Goal: Transaction & Acquisition: Obtain resource

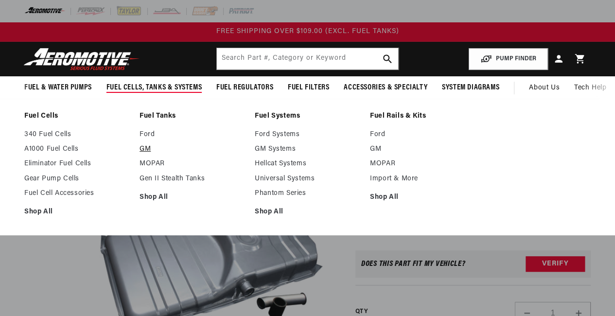
click at [151, 146] on link "GM" at bounding box center [191, 149] width 105 height 9
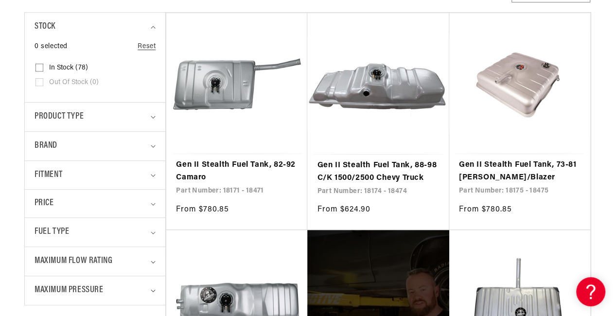
scroll to position [237, 0]
click at [256, 183] on link "Gen II Stealth Fuel Tank, 82-92 Camaro" at bounding box center [237, 170] width 122 height 25
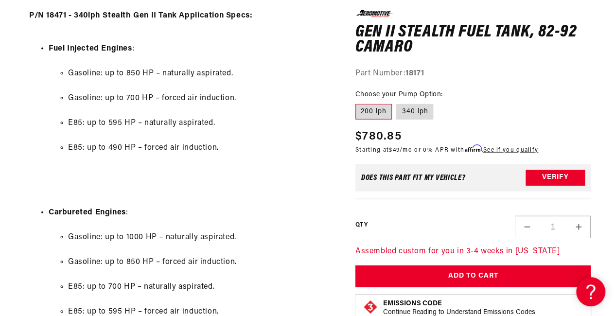
scroll to position [1092, 0]
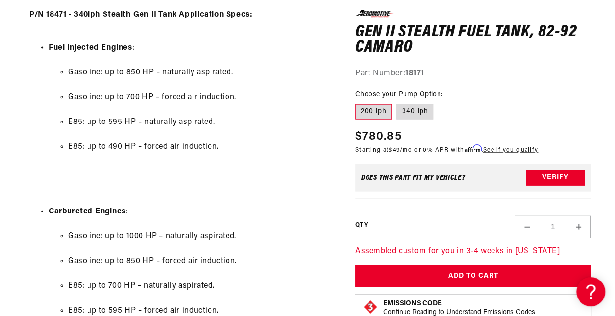
click at [237, 156] on ul "Gasoline: up to 850 HP – naturally aspirated. Gasoline: up to 700 HP – forced a…" at bounding box center [190, 110] width 282 height 112
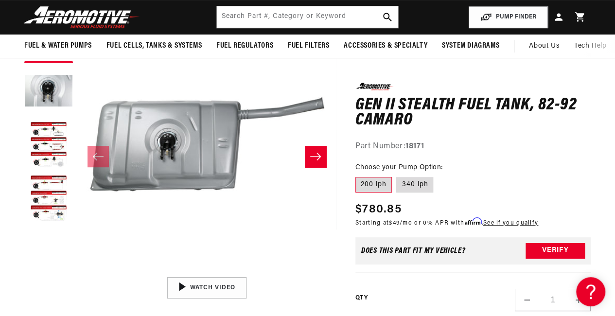
scroll to position [0, 0]
click at [315, 160] on icon "Slide right" at bounding box center [316, 157] width 12 height 10
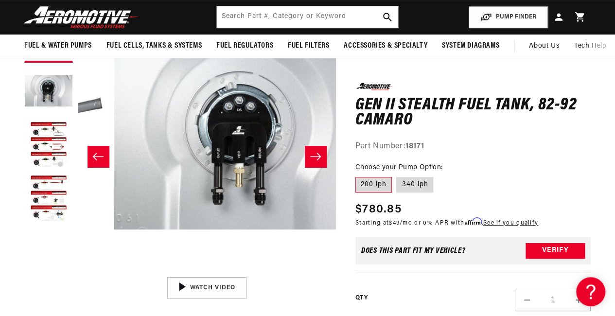
scroll to position [0, 258]
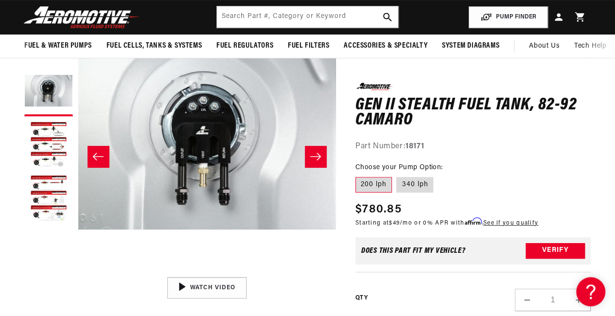
click at [315, 160] on icon "Slide right" at bounding box center [316, 157] width 12 height 10
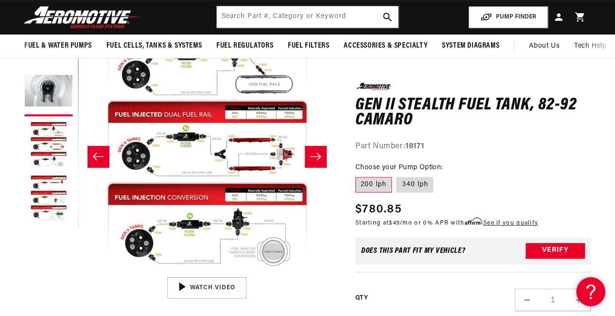
scroll to position [0, 516]
click at [315, 160] on icon "Slide right" at bounding box center [316, 157] width 12 height 10
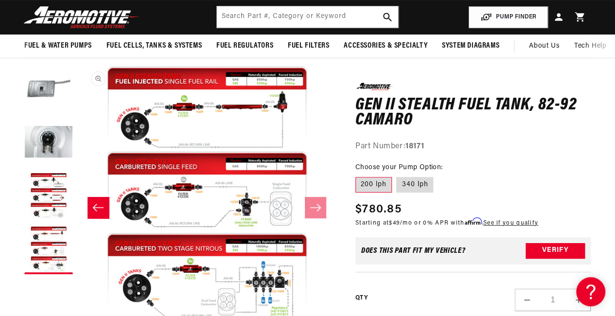
scroll to position [70, 0]
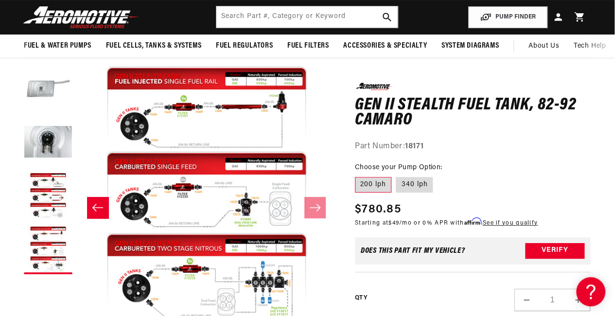
click at [50, 102] on button "Load image 1 in gallery view" at bounding box center [48, 89] width 49 height 49
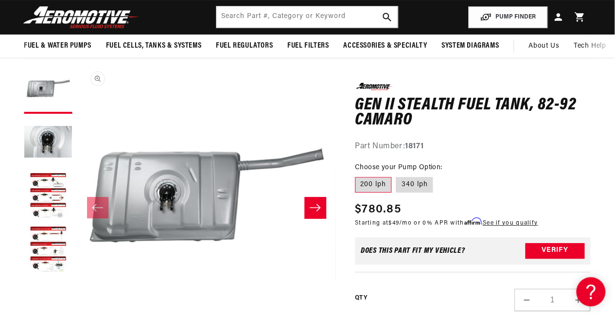
scroll to position [0, 0]
click at [406, 252] on div "Does This part fit My vehicle?" at bounding box center [413, 250] width 104 height 8
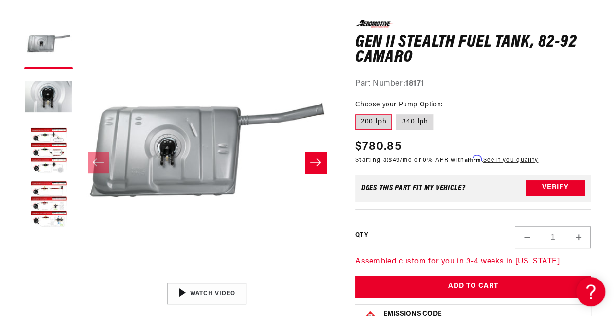
scroll to position [121, 0]
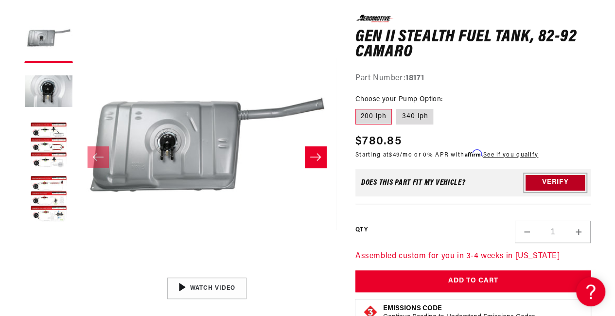
click at [558, 184] on button "Verify" at bounding box center [554, 183] width 59 height 16
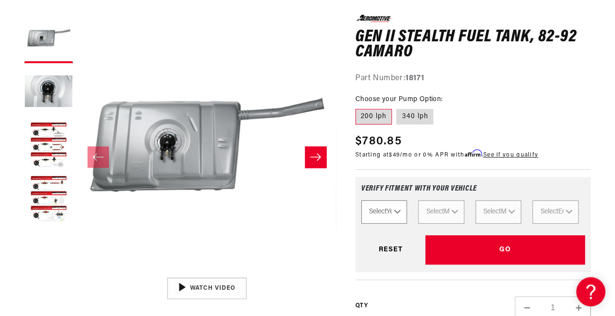
click at [385, 211] on select "Select Year 2023 2022 2021 2020 2019 2018 2017 2016 2015 2014 2013 2012 2011 20…" at bounding box center [384, 211] width 46 height 23
select select "1989"
click at [361, 200] on select "Select Year 2023 2022 2021 2020 2019 2018 2017 2016 2015 2014 2013 2012 2011 20…" at bounding box center [384, 211] width 46 height 23
select select "1989"
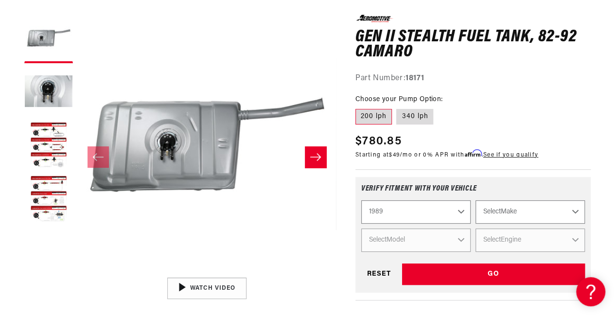
click at [491, 212] on select "Select Make Chevrolet Ford GMC Honda Mazda Mitsubishi Nissan Pontiac Toyota" at bounding box center [529, 211] width 109 height 23
select select "Pontiac"
click at [475, 200] on select "Select Make Chevrolet Ford GMC Honda Mazda Mitsubishi Nissan Pontiac Toyota" at bounding box center [529, 211] width 109 height 23
select select "Pontiac"
click at [444, 240] on select "Select Model Firebird" at bounding box center [415, 239] width 109 height 23
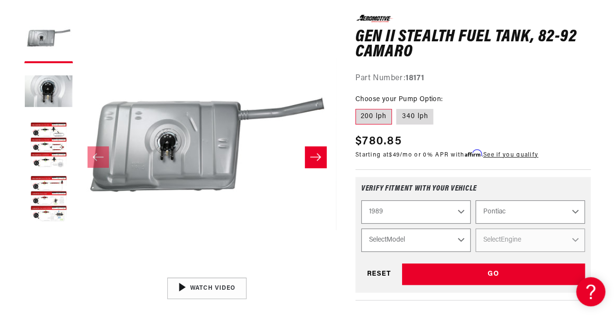
select select "Firebird"
click at [361, 228] on select "Select Model Firebird" at bounding box center [415, 239] width 109 height 23
select select "Firebird"
click at [516, 247] on select "Select Engine 2.8L 3.8L 5.0L 5.7L" at bounding box center [529, 239] width 109 height 23
select select "5.7L"
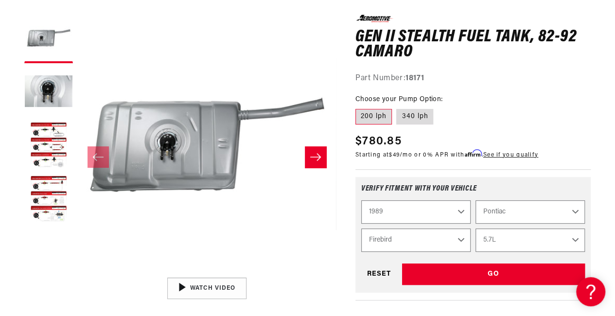
click at [475, 228] on select "Select Engine 2.8L 3.8L 5.0L 5.7L" at bounding box center [529, 239] width 109 height 23
select select "Engine"
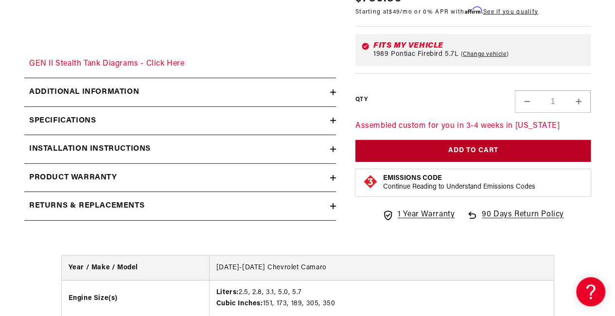
scroll to position [1432, 0]
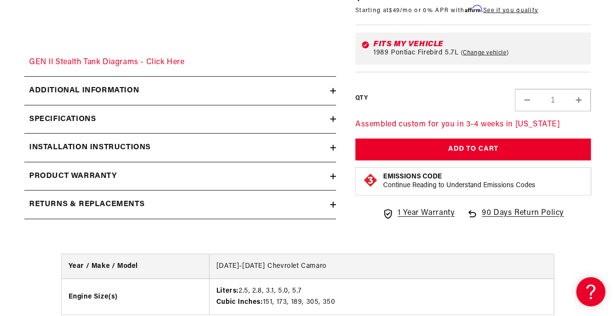
click at [254, 87] on div "Additional information" at bounding box center [177, 91] width 306 height 13
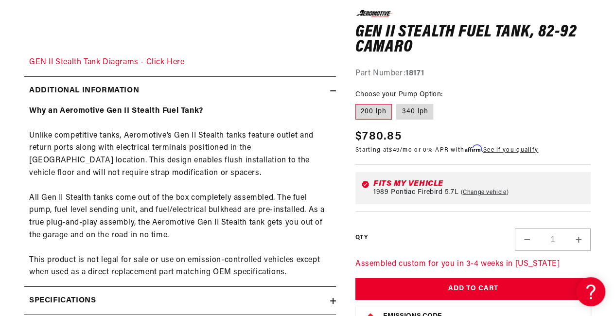
click at [252, 238] on div "Why an Aeromotive Gen II Stealth Fuel Tank? Unlike competitive tanks, Aeromotiv…" at bounding box center [180, 192] width 312 height 174
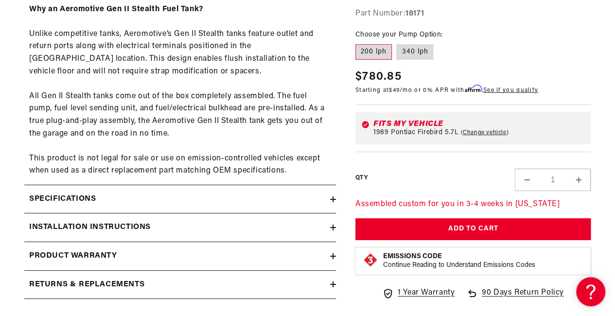
scroll to position [1534, 0]
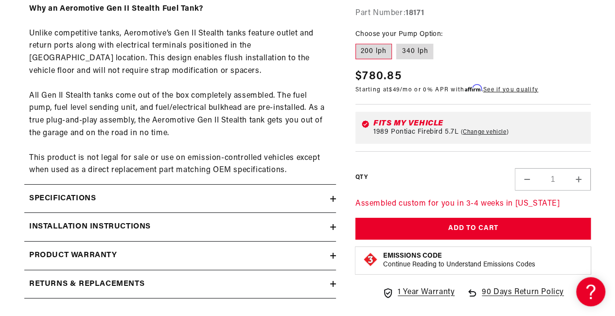
click at [258, 198] on div "Specifications" at bounding box center [177, 198] width 306 height 13
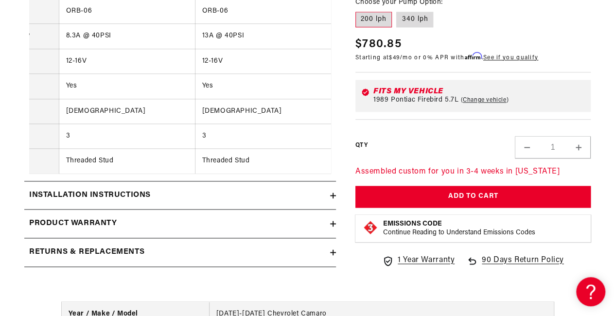
scroll to position [2408, 0]
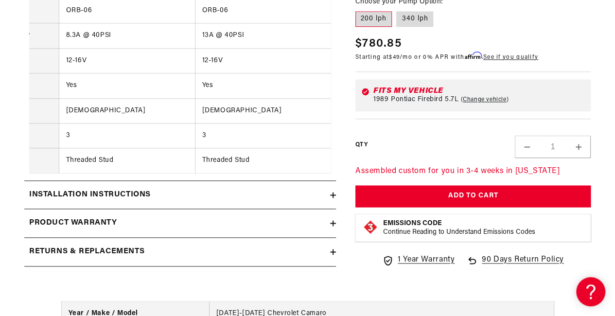
click at [235, 194] on div "Installation Instructions" at bounding box center [177, 195] width 306 height 13
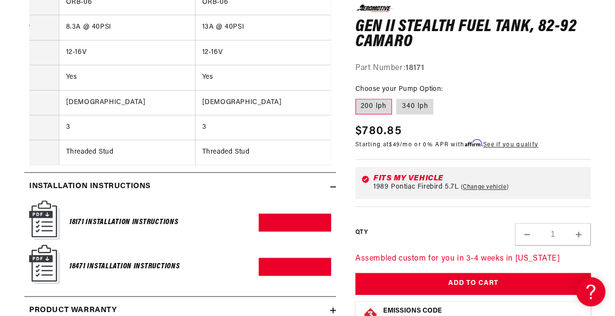
scroll to position [2418, 0]
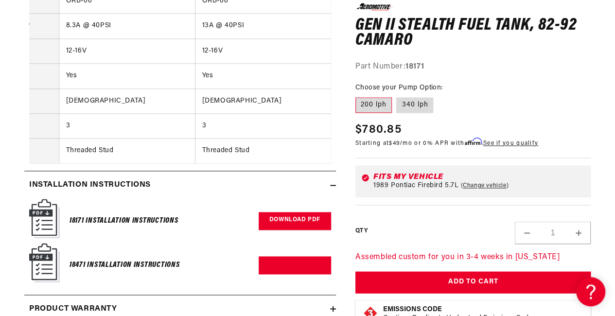
click at [289, 218] on link "Download PDF" at bounding box center [295, 221] width 72 height 18
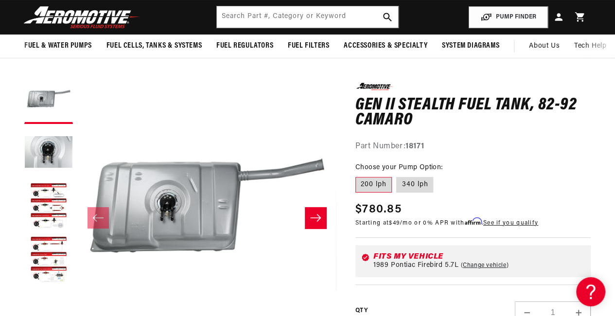
scroll to position [0, 0]
